Goal: Transaction & Acquisition: Purchase product/service

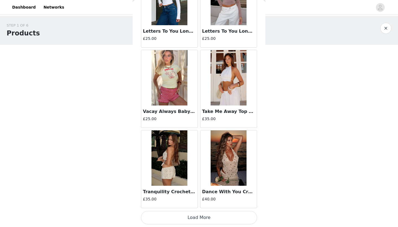
click at [178, 218] on button "Load More" at bounding box center [199, 217] width 116 height 13
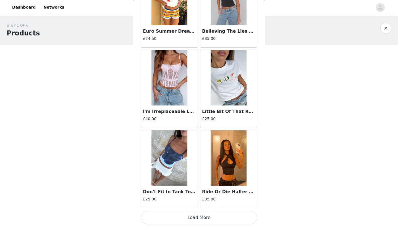
click at [175, 217] on button "Load More" at bounding box center [199, 217] width 116 height 13
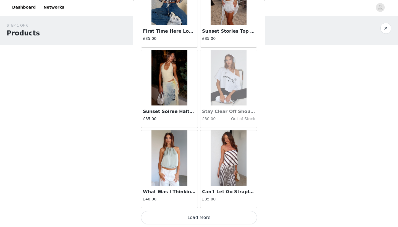
scroll to position [7028, 0]
click at [183, 219] on button "Load More" at bounding box center [199, 217] width 116 height 13
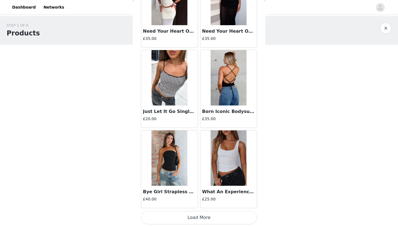
scroll to position [7829, 0]
click at [188, 217] on button "Load More" at bounding box center [199, 217] width 116 height 13
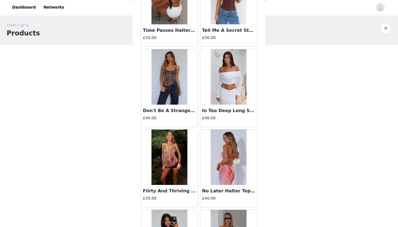
scroll to position [8150, 0]
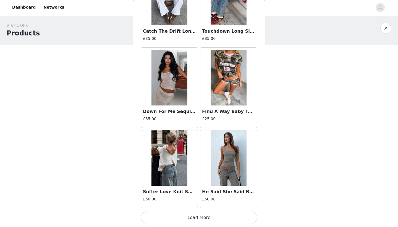
click at [167, 220] on button "Load More" at bounding box center [199, 217] width 116 height 13
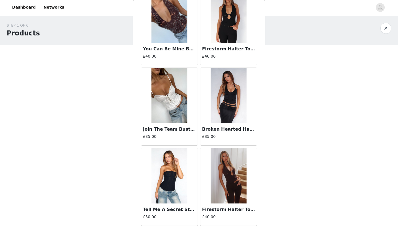
scroll to position [9091, 0]
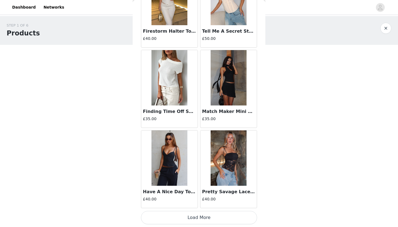
click at [197, 220] on button "Load More" at bounding box center [199, 217] width 116 height 13
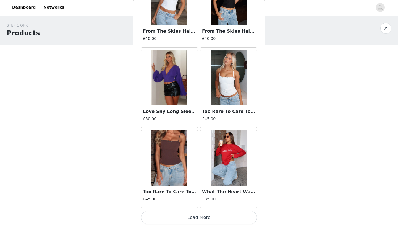
scroll to position [10232, 0]
click at [198, 218] on button "Load More" at bounding box center [199, 217] width 116 height 13
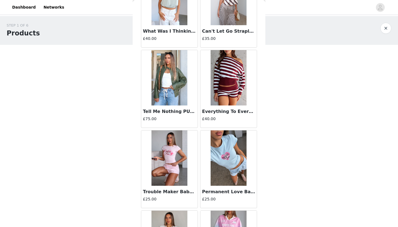
scroll to position [7198, 0]
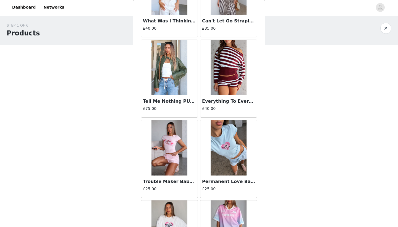
click at [241, 80] on img at bounding box center [229, 67] width 36 height 55
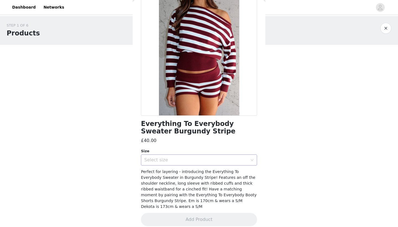
scroll to position [36, 0]
click at [197, 157] on div "Select size" at bounding box center [195, 160] width 103 height 6
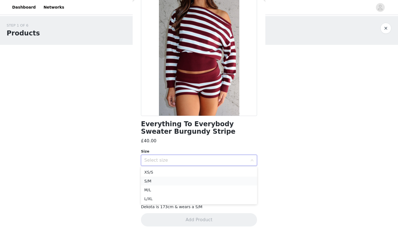
click at [180, 181] on li "S/M" at bounding box center [199, 180] width 116 height 9
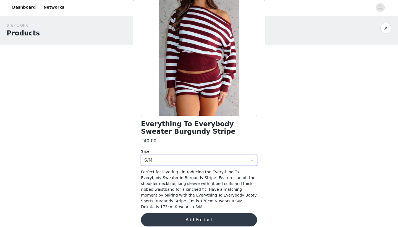
click at [194, 213] on button "Add Product" at bounding box center [199, 219] width 116 height 13
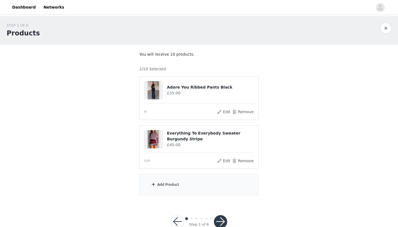
click at [180, 186] on div "Add Product" at bounding box center [198, 184] width 119 height 21
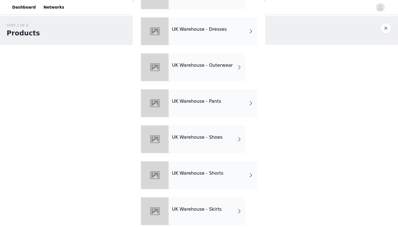
scroll to position [127, 0]
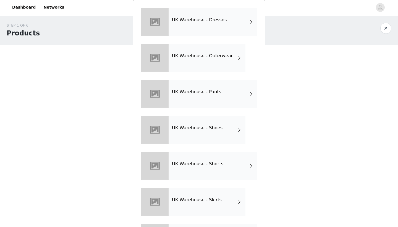
click at [209, 135] on div "UK Warehouse - Shoes" at bounding box center [207, 130] width 77 height 28
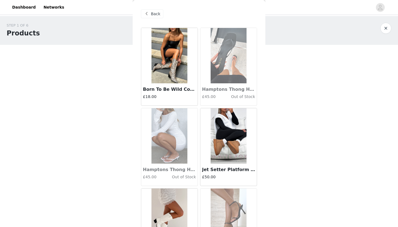
scroll to position [0, 0]
click at [157, 11] on span "Back" at bounding box center [155, 14] width 9 height 6
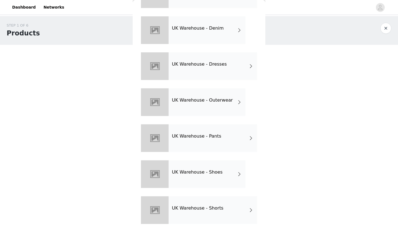
scroll to position [92, 0]
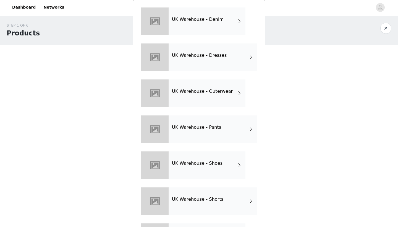
click at [221, 138] on div "UK Warehouse - Pants" at bounding box center [213, 129] width 88 height 28
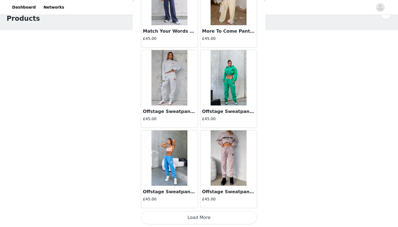
scroll to position [14, 0]
click at [207, 219] on button "Load More" at bounding box center [199, 217] width 116 height 13
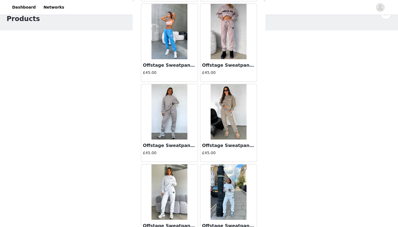
scroll to position [0, 0]
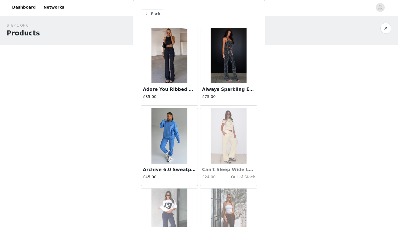
click at [151, 18] on div "Back" at bounding box center [152, 13] width 22 height 9
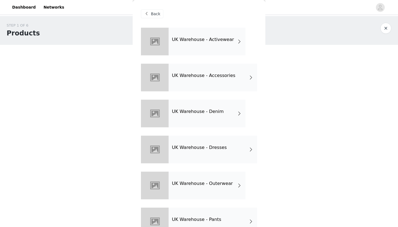
click at [157, 15] on span "Back" at bounding box center [155, 14] width 9 height 6
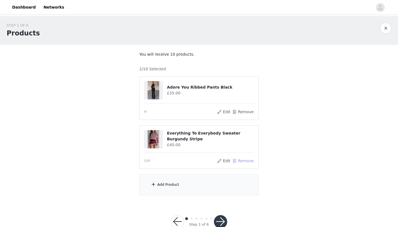
click at [246, 161] on button "Remove" at bounding box center [243, 160] width 22 height 7
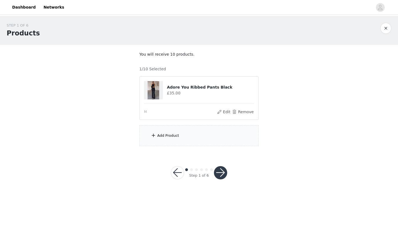
click at [171, 134] on div "Add Product" at bounding box center [168, 136] width 22 height 6
